Goal: Task Accomplishment & Management: Manage account settings

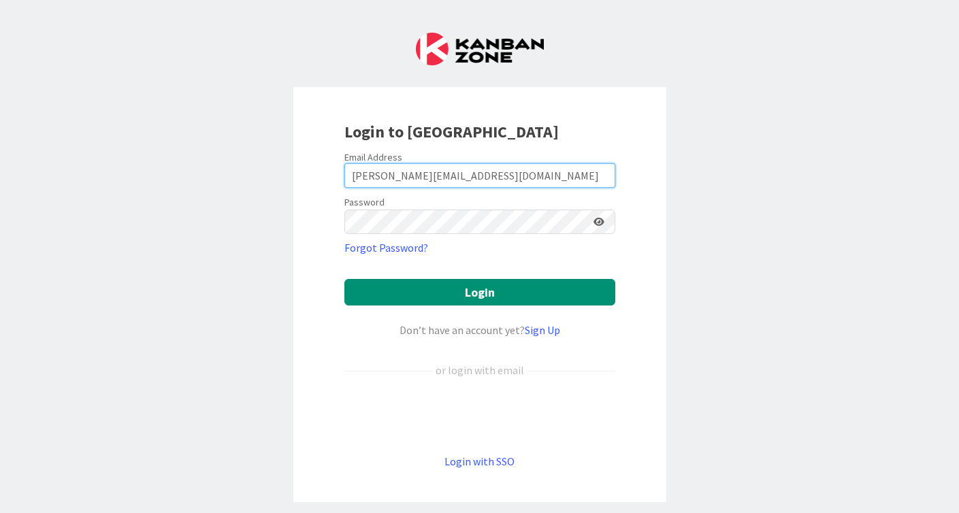
type input "[PERSON_NAME][EMAIL_ADDRESS][DOMAIN_NAME]"
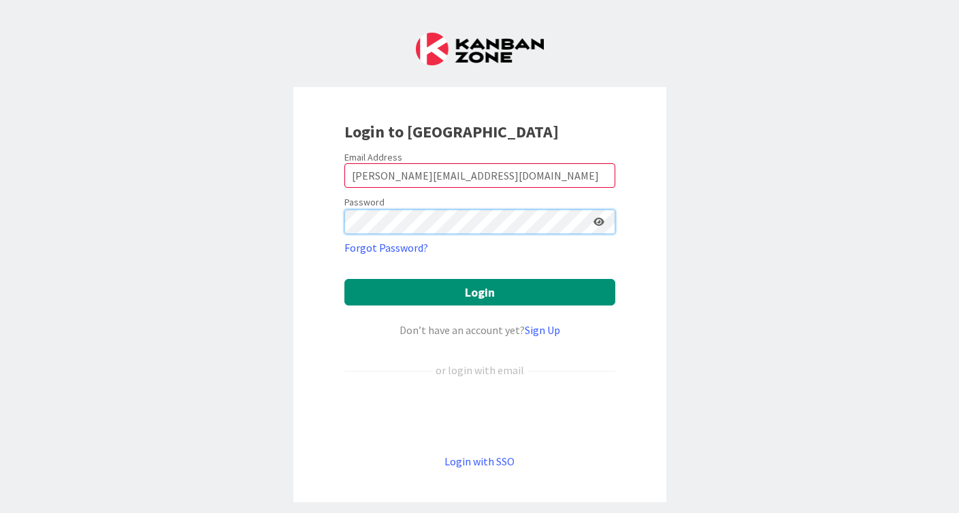
click at [479, 292] on button "Login" at bounding box center [479, 292] width 271 height 27
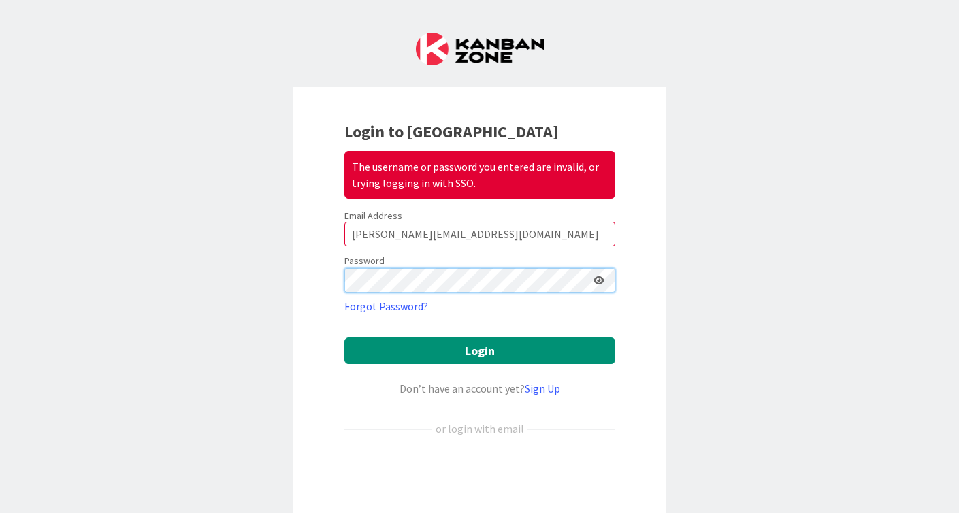
click at [479, 351] on button "Login" at bounding box center [479, 351] width 271 height 27
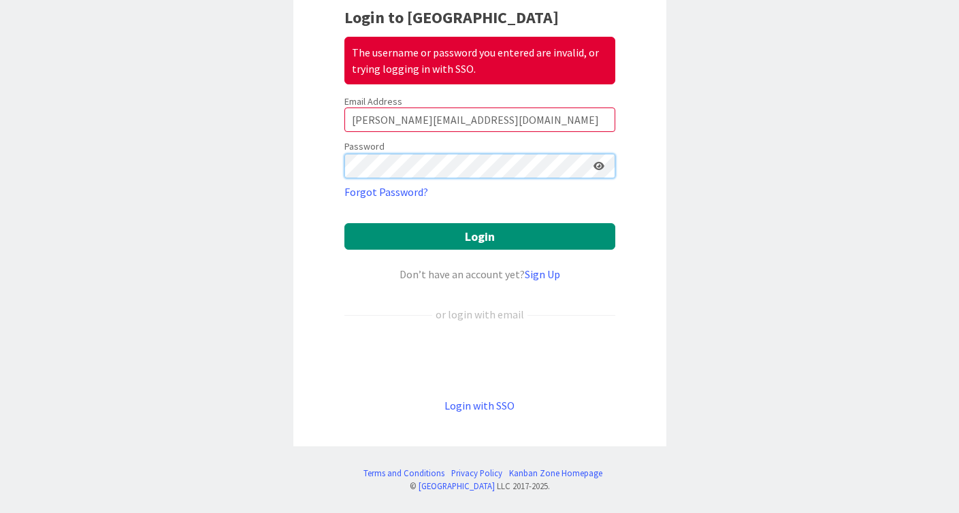
scroll to position [114, 0]
click at [492, 361] on div "Sign in with Google. Opens in new tab" at bounding box center [479, 360] width 271 height 30
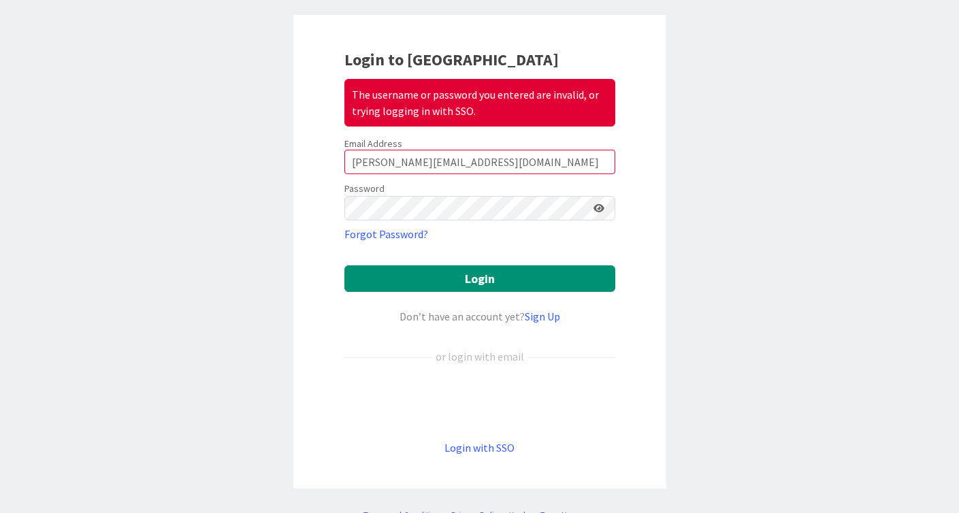
scroll to position [61, 0]
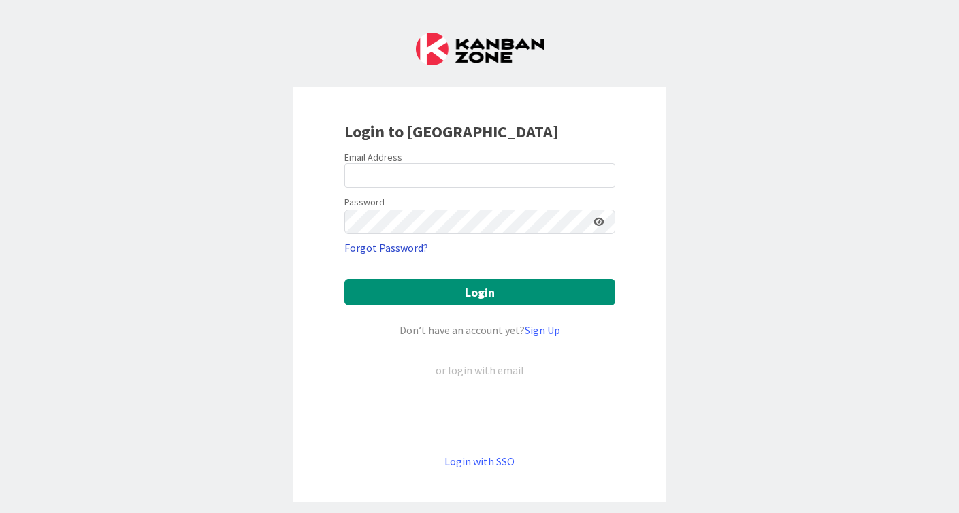
click at [392, 250] on link "Forgot Password?" at bounding box center [386, 248] width 84 height 16
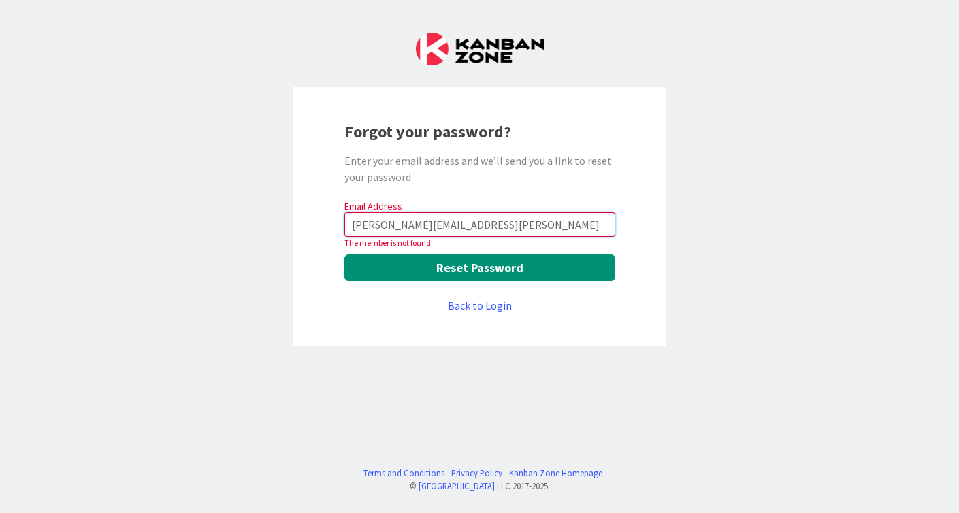
click at [485, 224] on input "[PERSON_NAME][EMAIL_ADDRESS][PERSON_NAME]" at bounding box center [479, 224] width 271 height 25
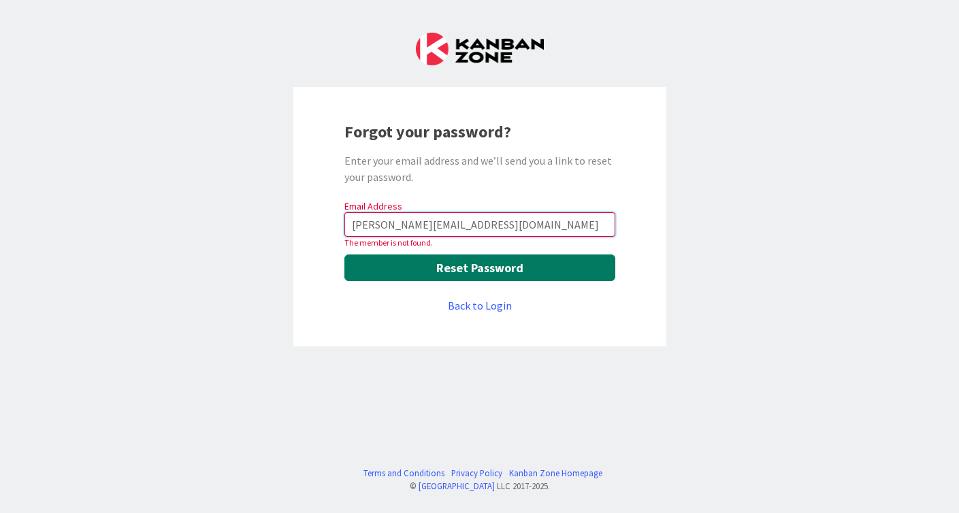
type input "[PERSON_NAME][EMAIL_ADDRESS][DOMAIN_NAME]"
click at [502, 274] on button "Reset Password" at bounding box center [479, 268] width 271 height 27
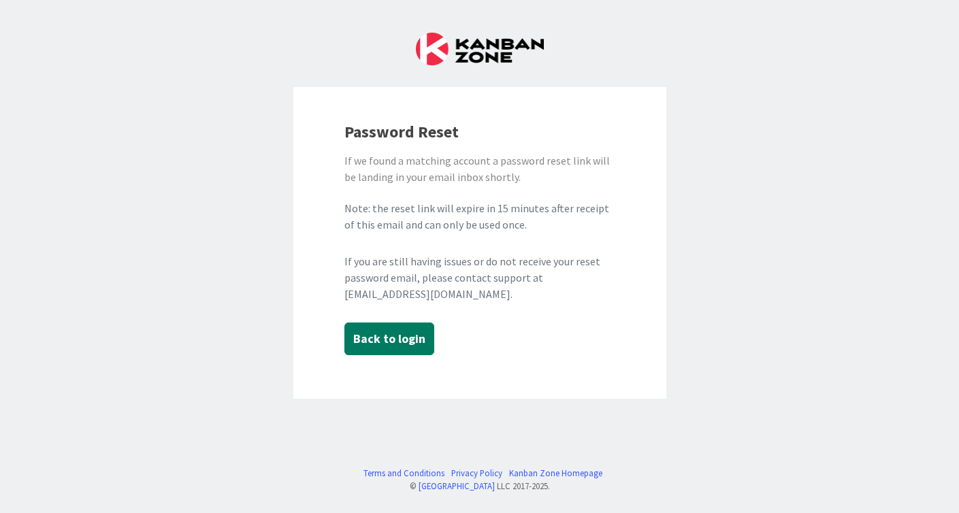
click at [394, 340] on button "Back to login" at bounding box center [389, 339] width 90 height 33
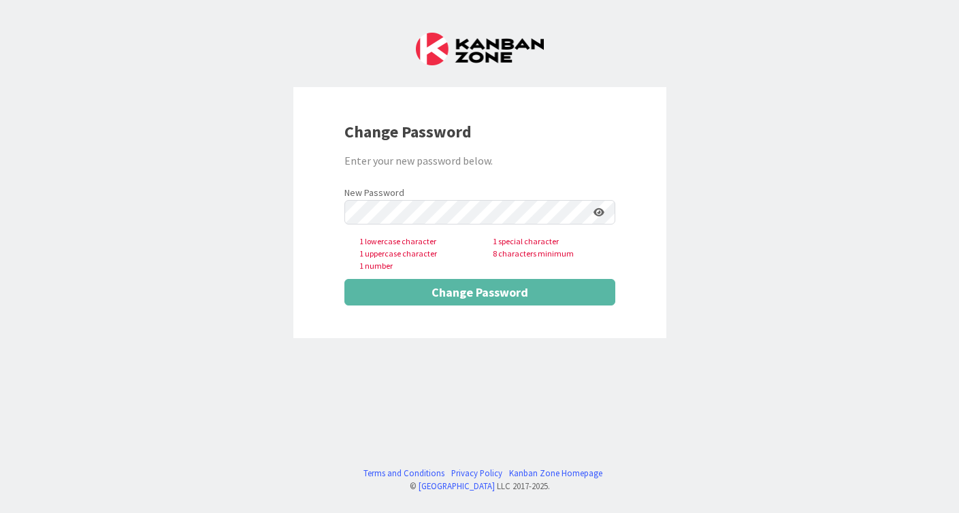
click at [440, 185] on div "New Password 1 lowercase character 1 special character 1 uppercase character 8 …" at bounding box center [479, 228] width 271 height 89
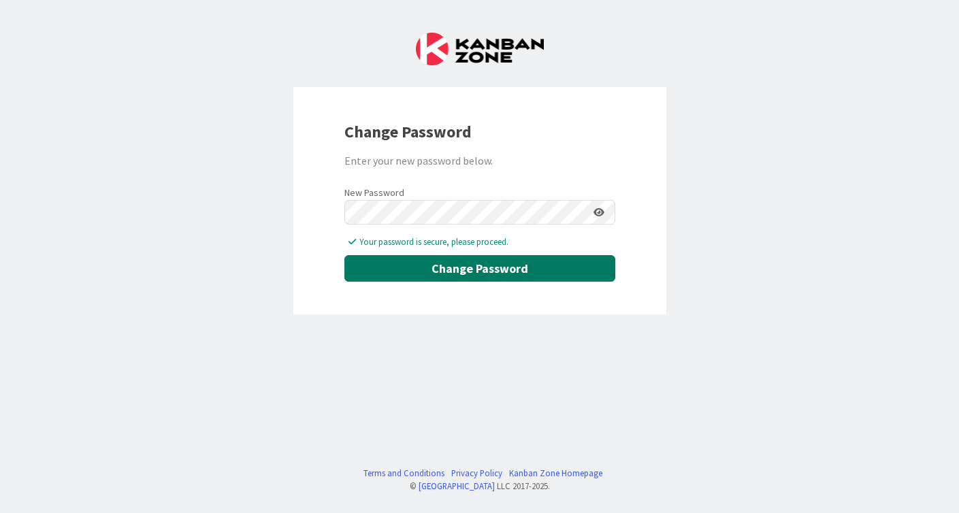
click at [477, 269] on button "Change Password" at bounding box center [479, 268] width 271 height 27
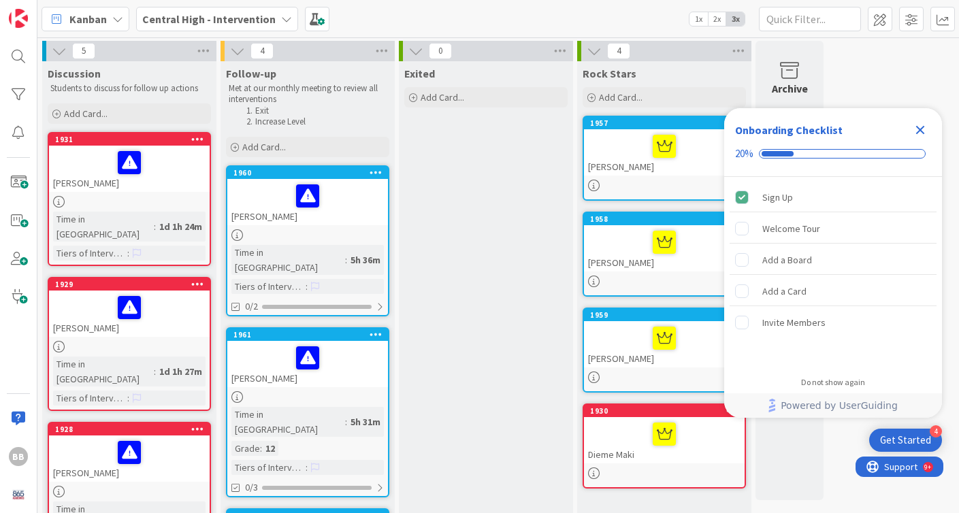
click at [922, 131] on icon "Close Checklist" at bounding box center [920, 130] width 9 height 9
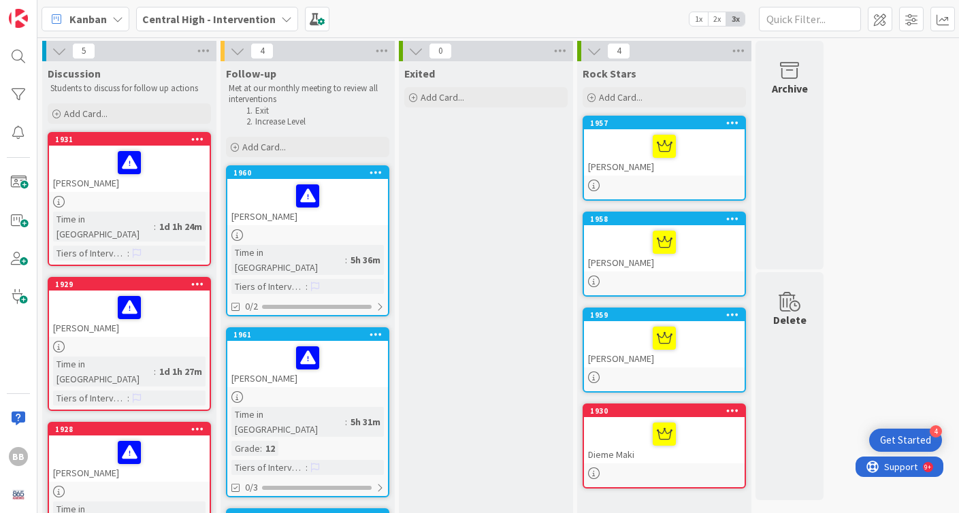
click at [173, 180] on div "Michael Walton" at bounding box center [129, 169] width 161 height 46
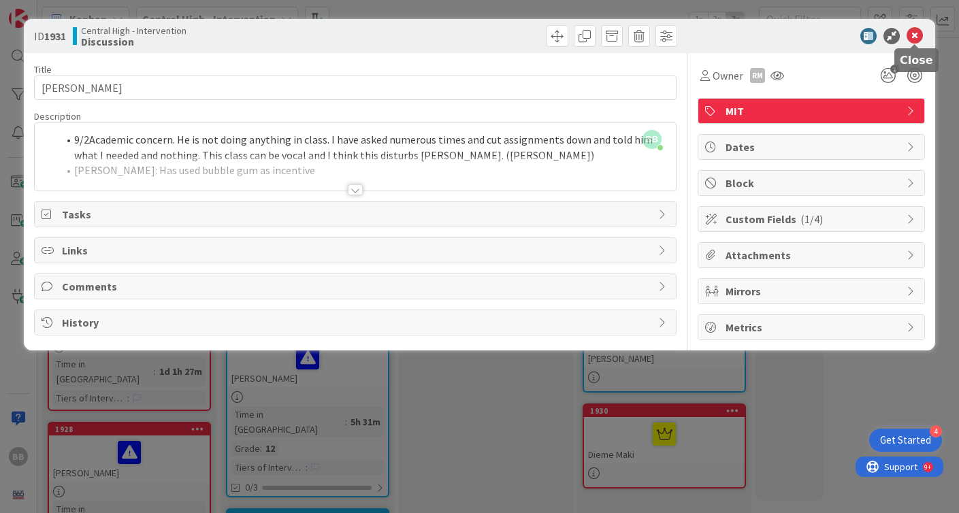
click at [918, 38] on icon at bounding box center [915, 36] width 16 height 16
